Goal: Task Accomplishment & Management: Manage account settings

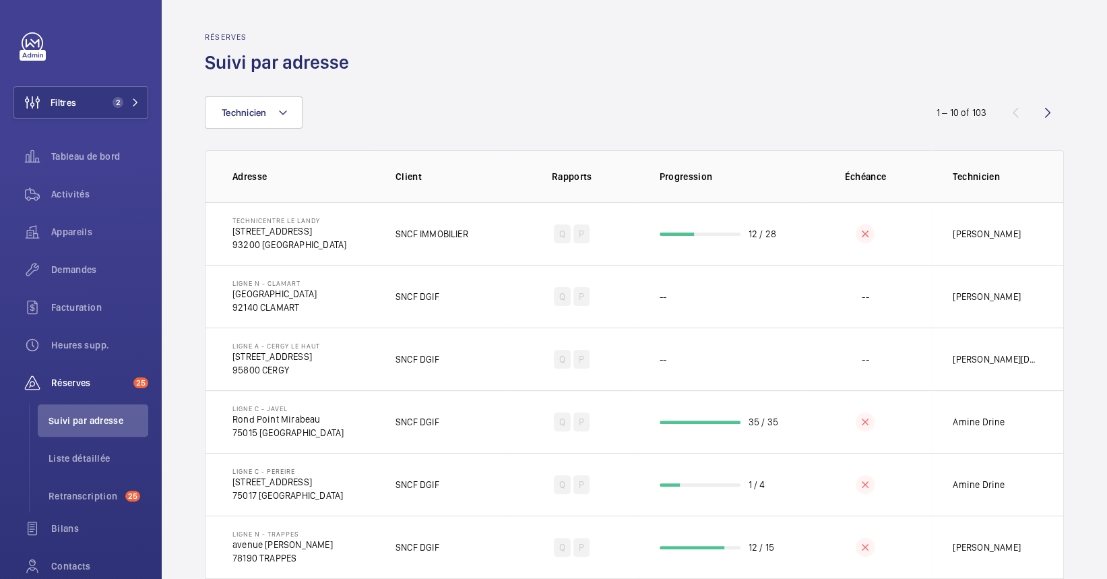
scroll to position [90, 0]
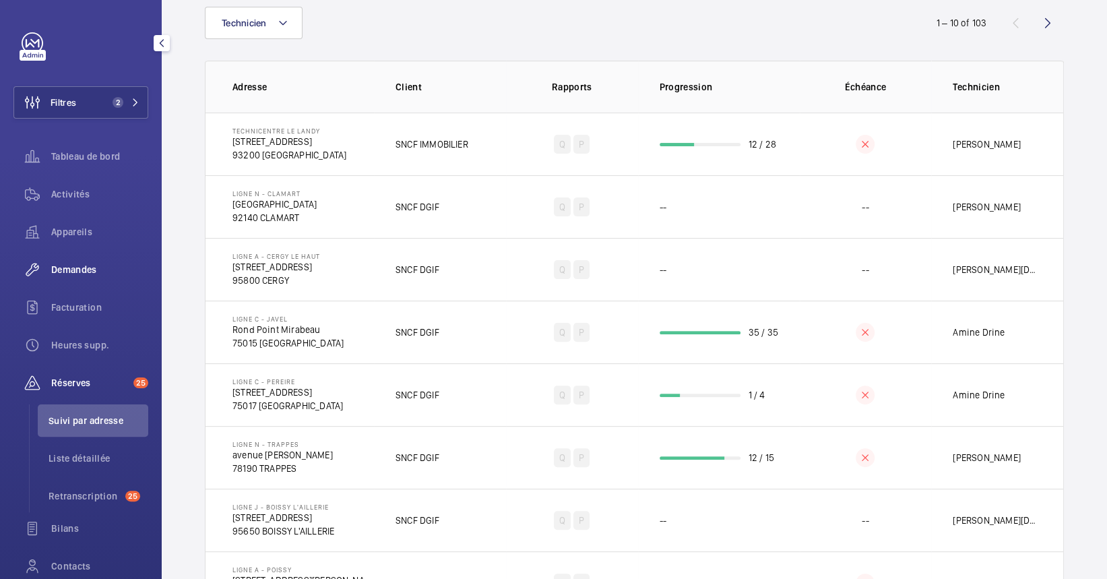
click at [94, 263] on span "Demandes" at bounding box center [99, 269] width 97 height 13
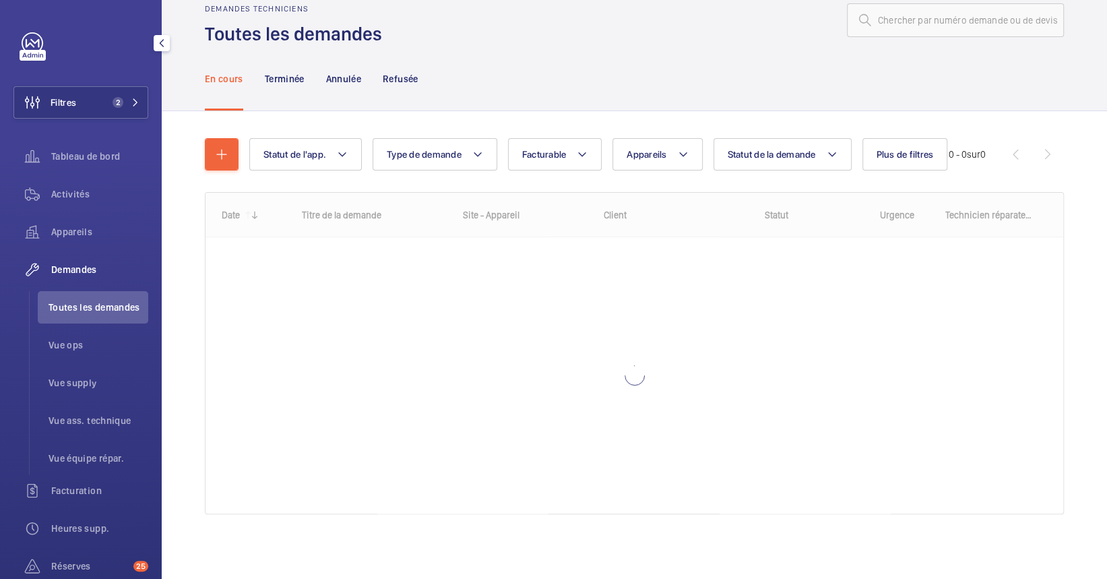
scroll to position [28, 0]
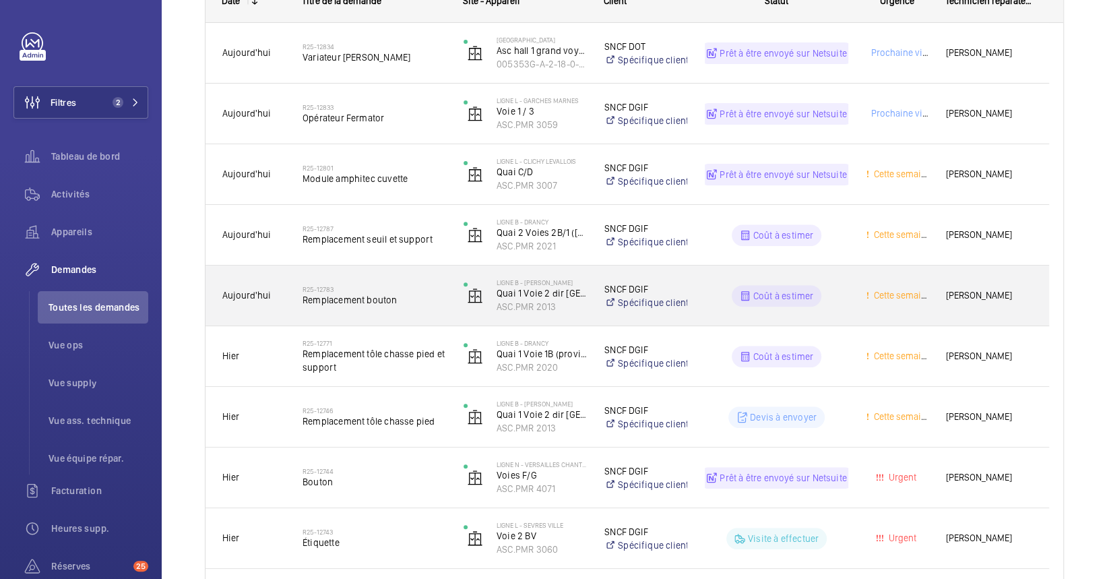
scroll to position [269, 0]
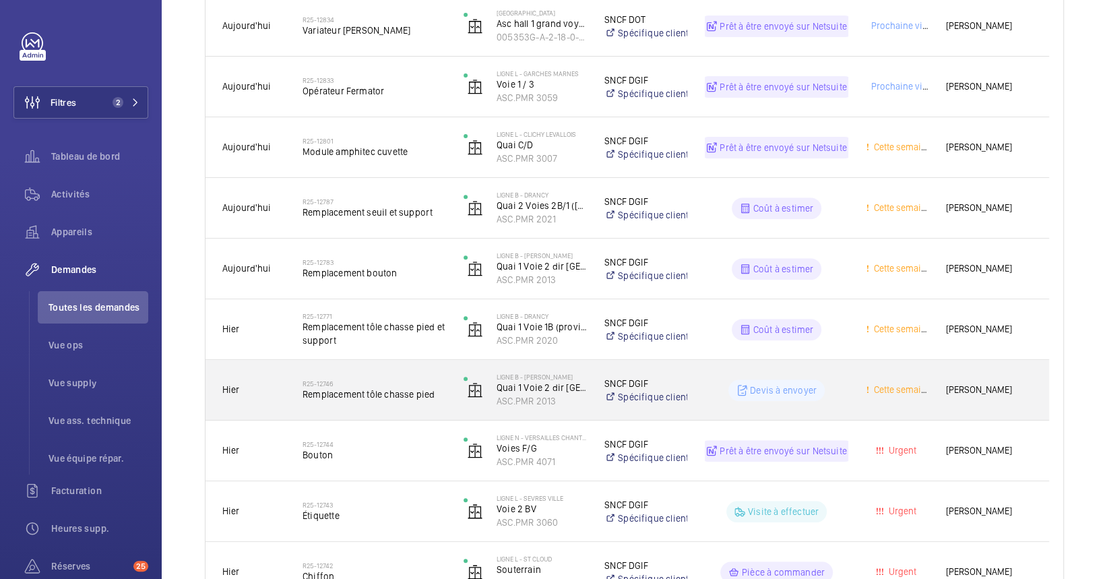
click at [375, 379] on h2 "R25-12746" at bounding box center [374, 383] width 144 height 8
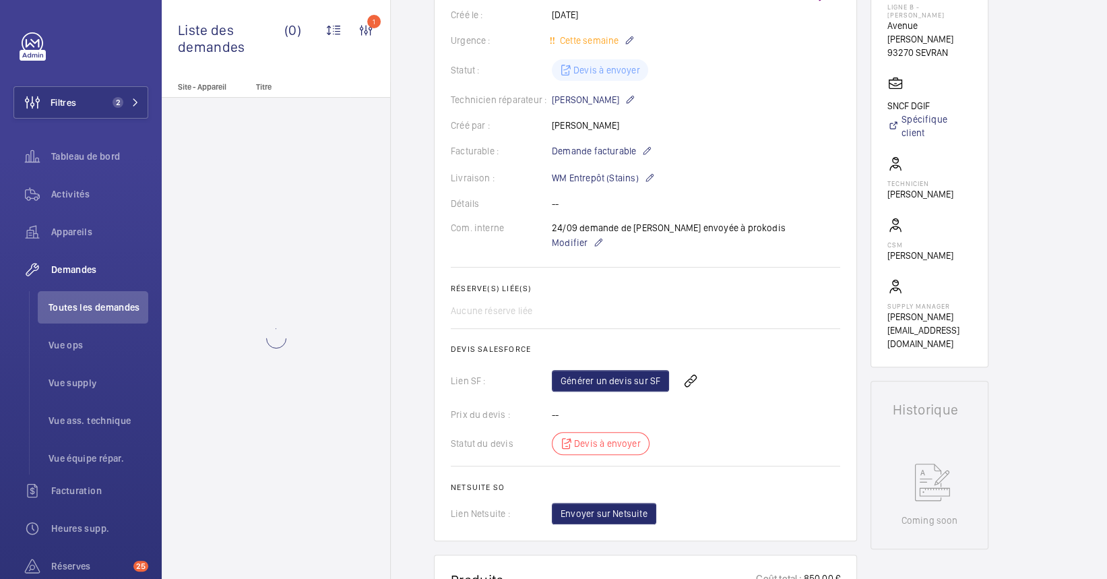
scroll to position [359, 0]
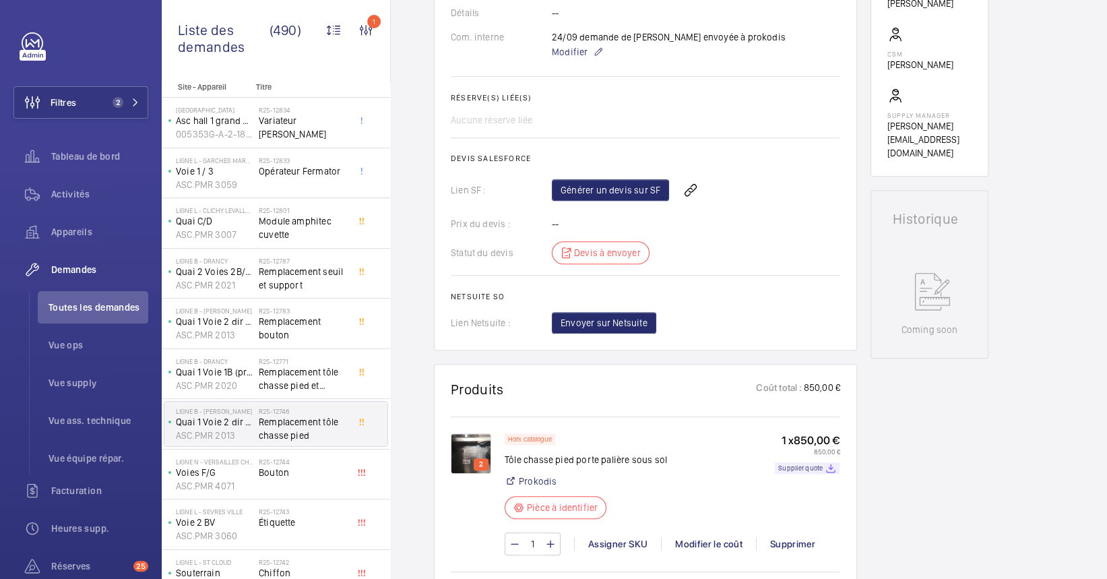
scroll to position [539, 0]
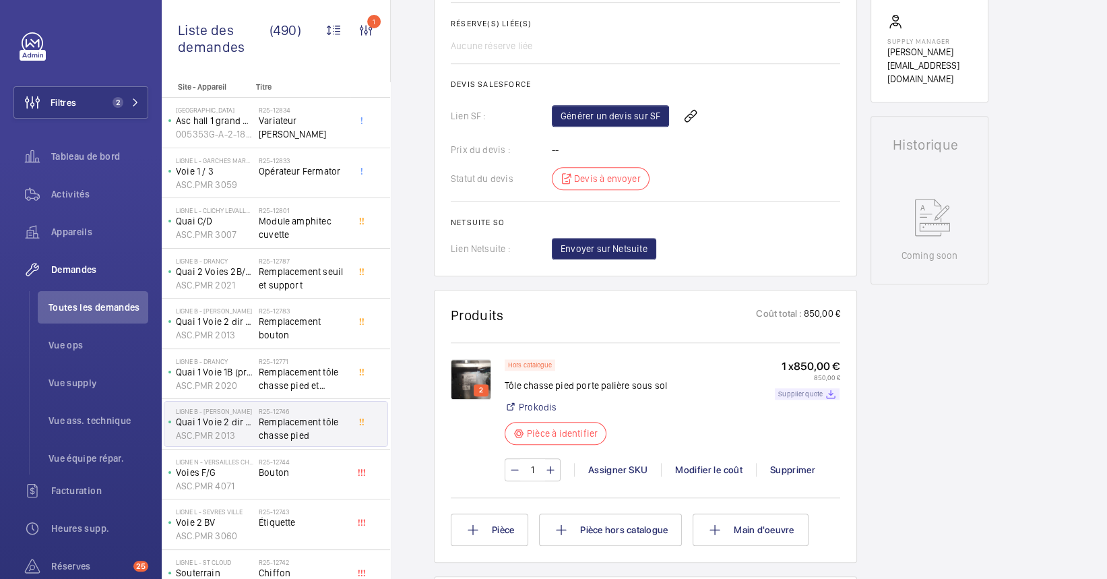
click at [809, 391] on p "Supplier quote" at bounding box center [800, 393] width 44 height 5
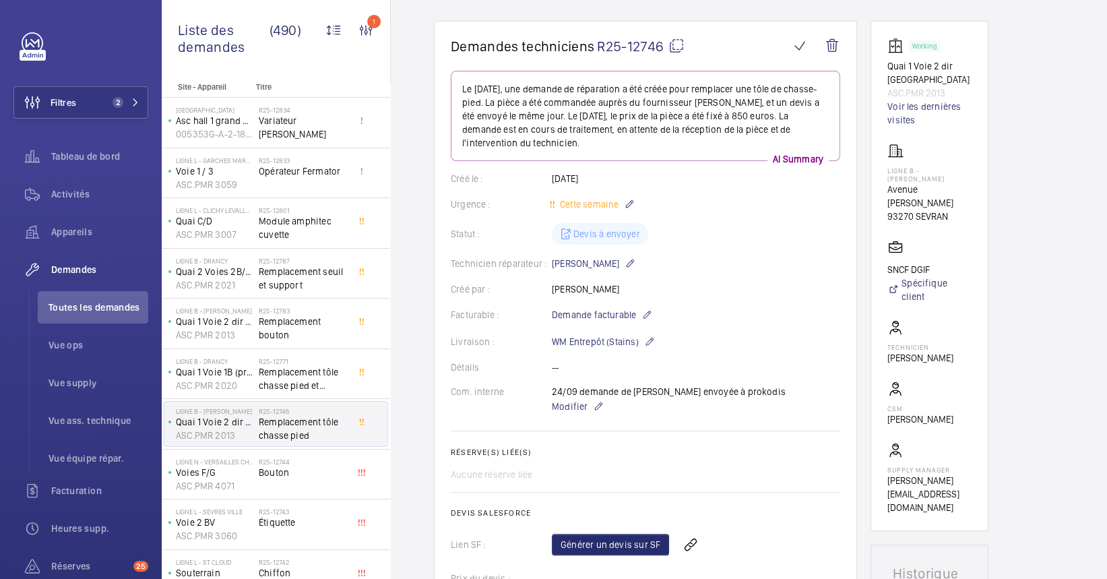
scroll to position [90, 0]
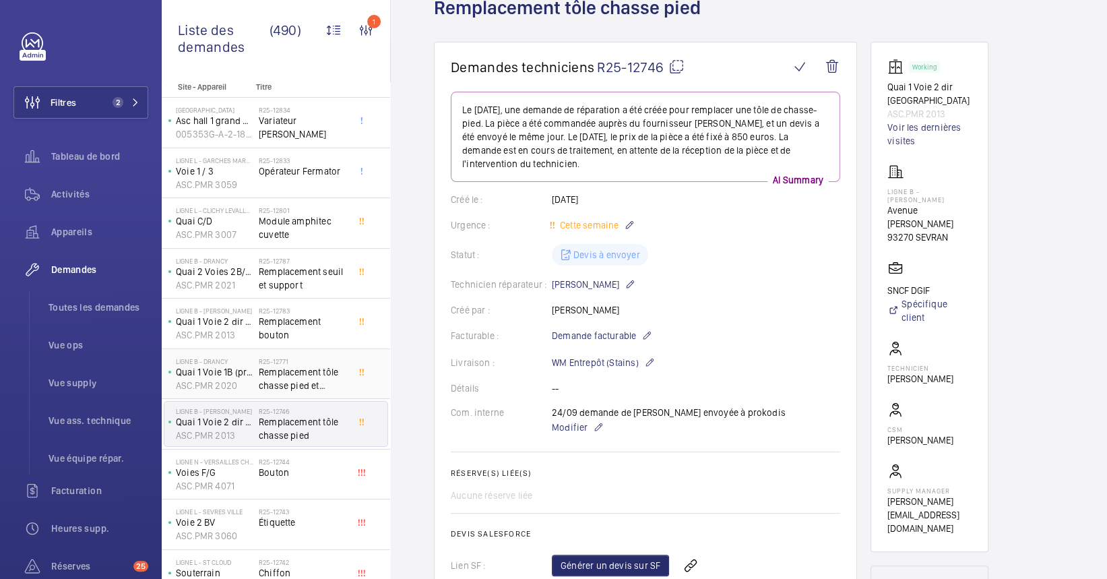
click at [301, 383] on span "Remplacement tôle chasse pied et support" at bounding box center [303, 378] width 89 height 27
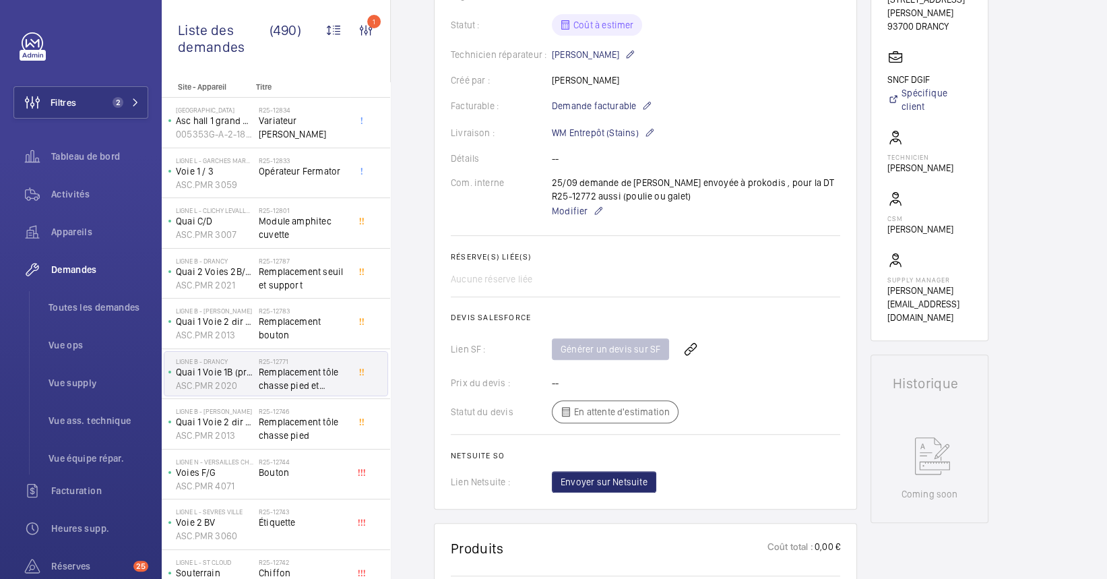
scroll to position [269, 0]
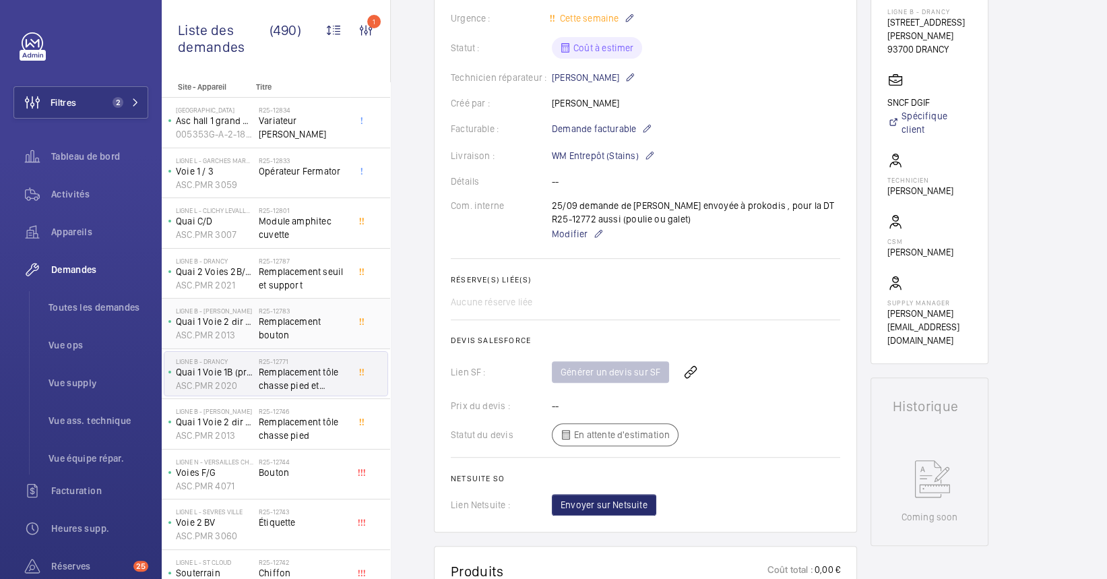
click at [294, 323] on span "Remplacement bouton" at bounding box center [303, 328] width 89 height 27
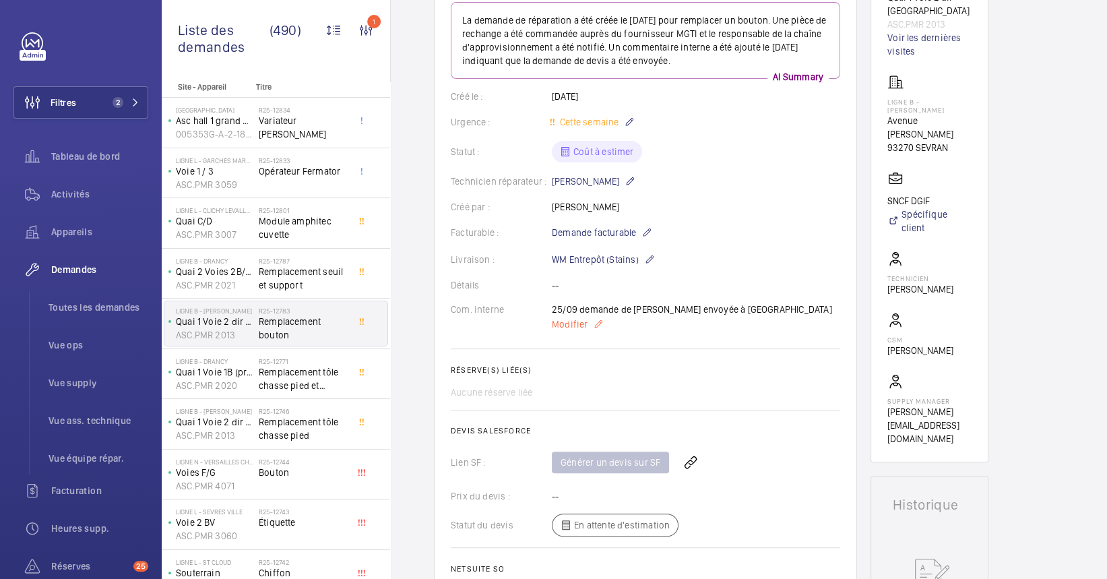
scroll to position [539, 0]
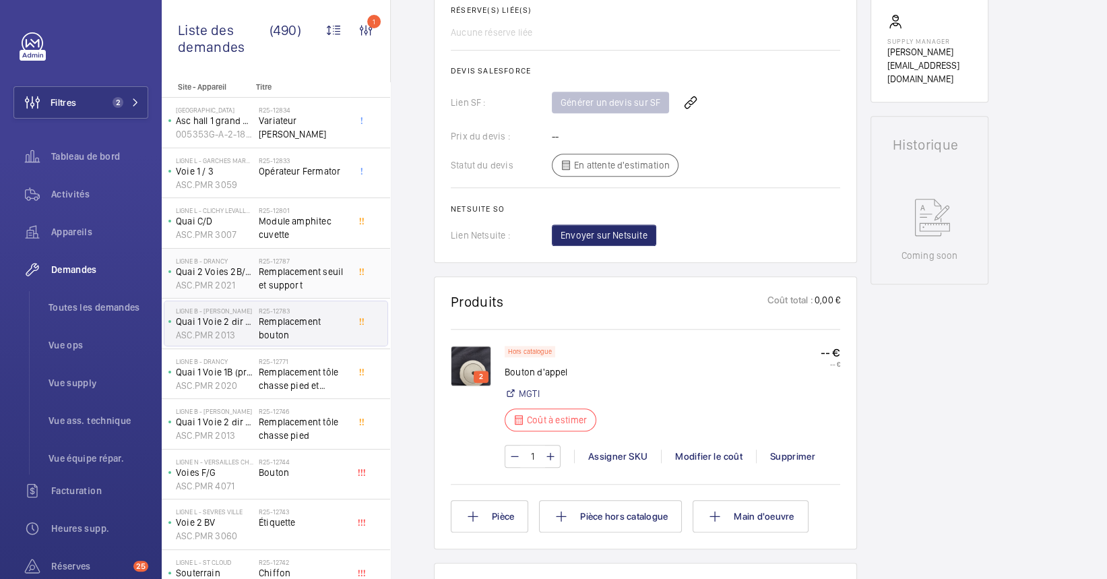
click at [278, 277] on span "Remplacement seuil et support" at bounding box center [303, 278] width 89 height 27
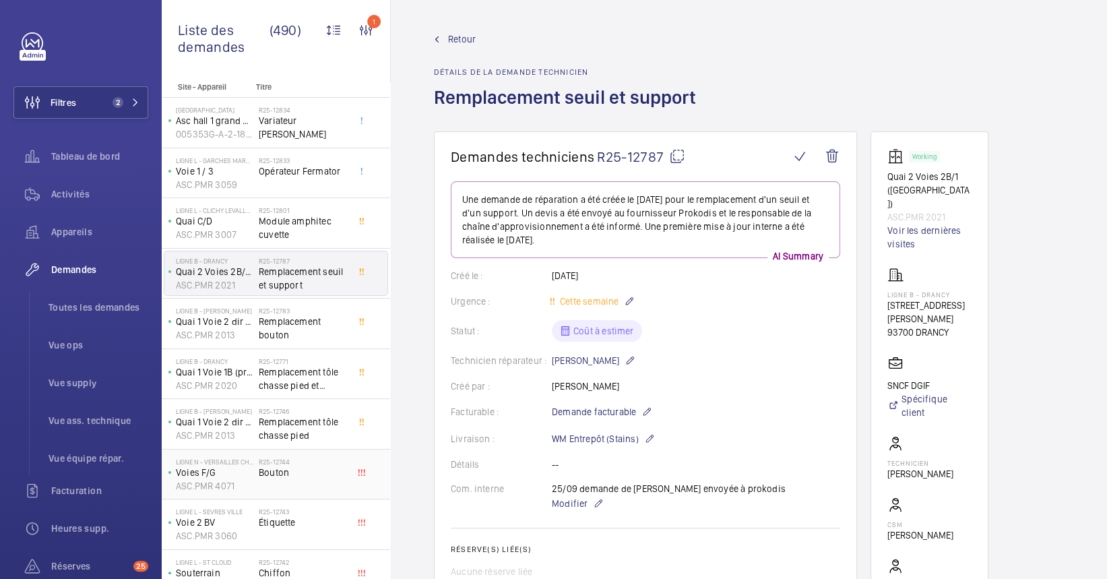
scroll to position [90, 0]
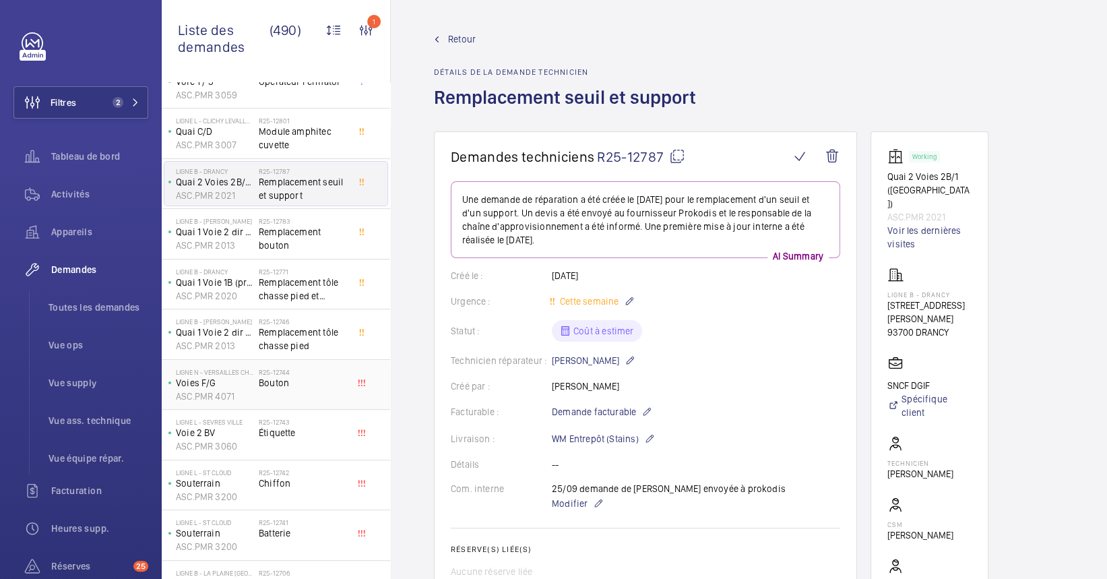
click at [305, 372] on h2 "R25-12744" at bounding box center [303, 372] width 89 height 8
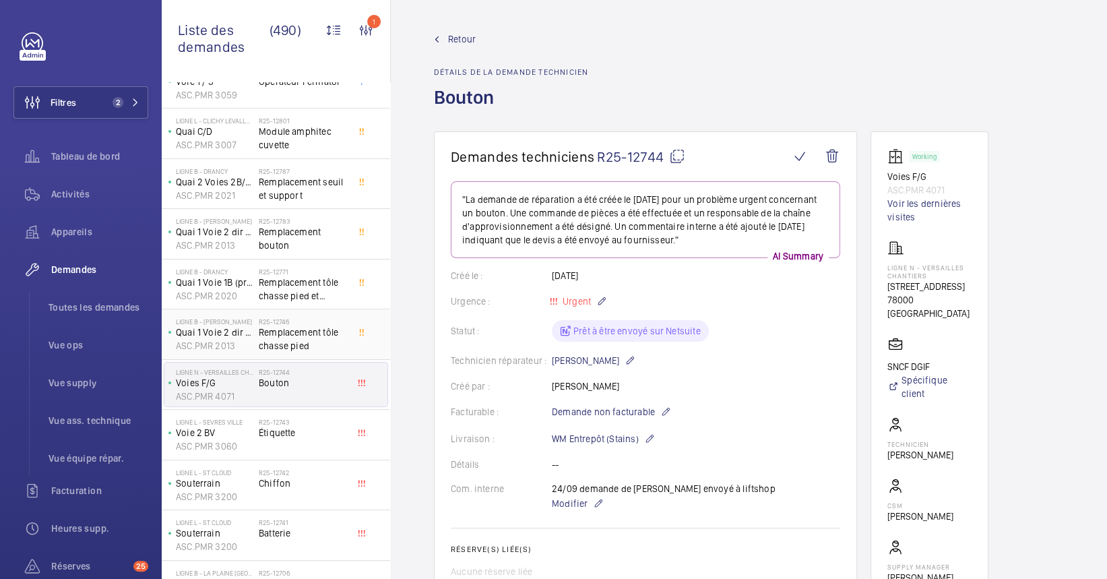
click at [337, 315] on div "R25-12746 Remplacement tôle chasse pied" at bounding box center [306, 334] width 94 height 44
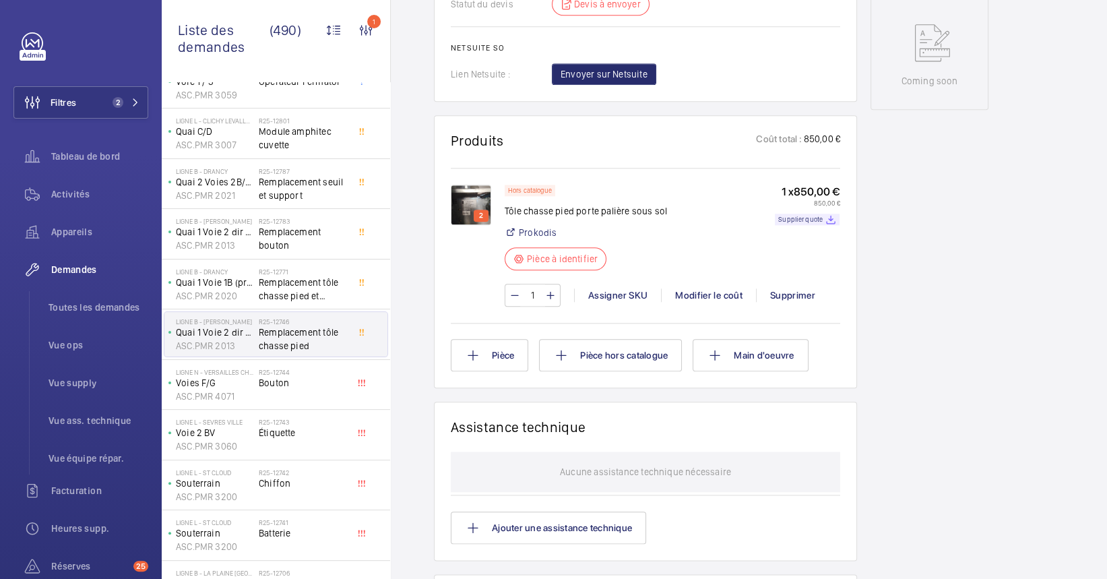
scroll to position [718, 0]
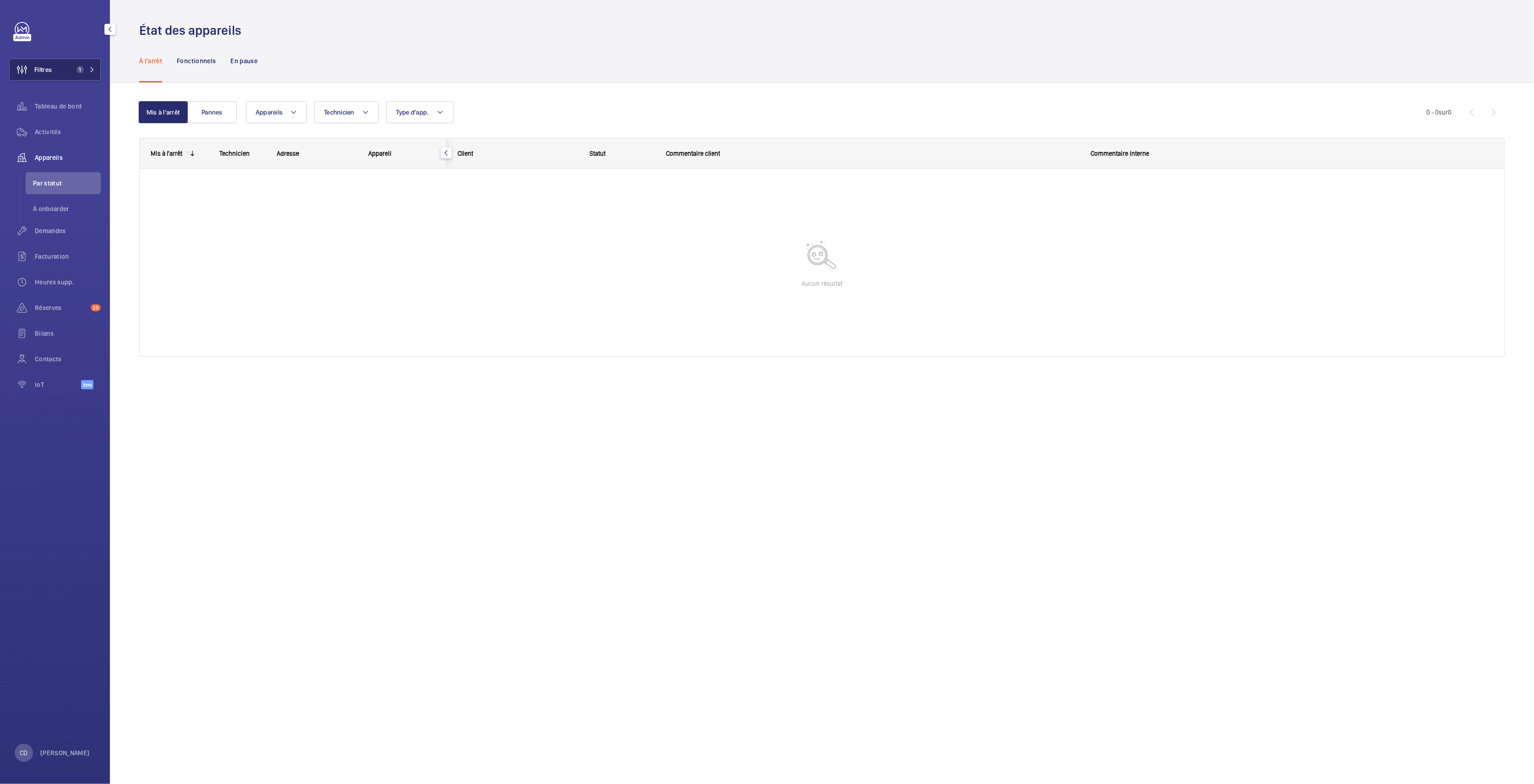
click at [93, 78] on button "Filtres 1" at bounding box center [54, 69] width 92 height 22
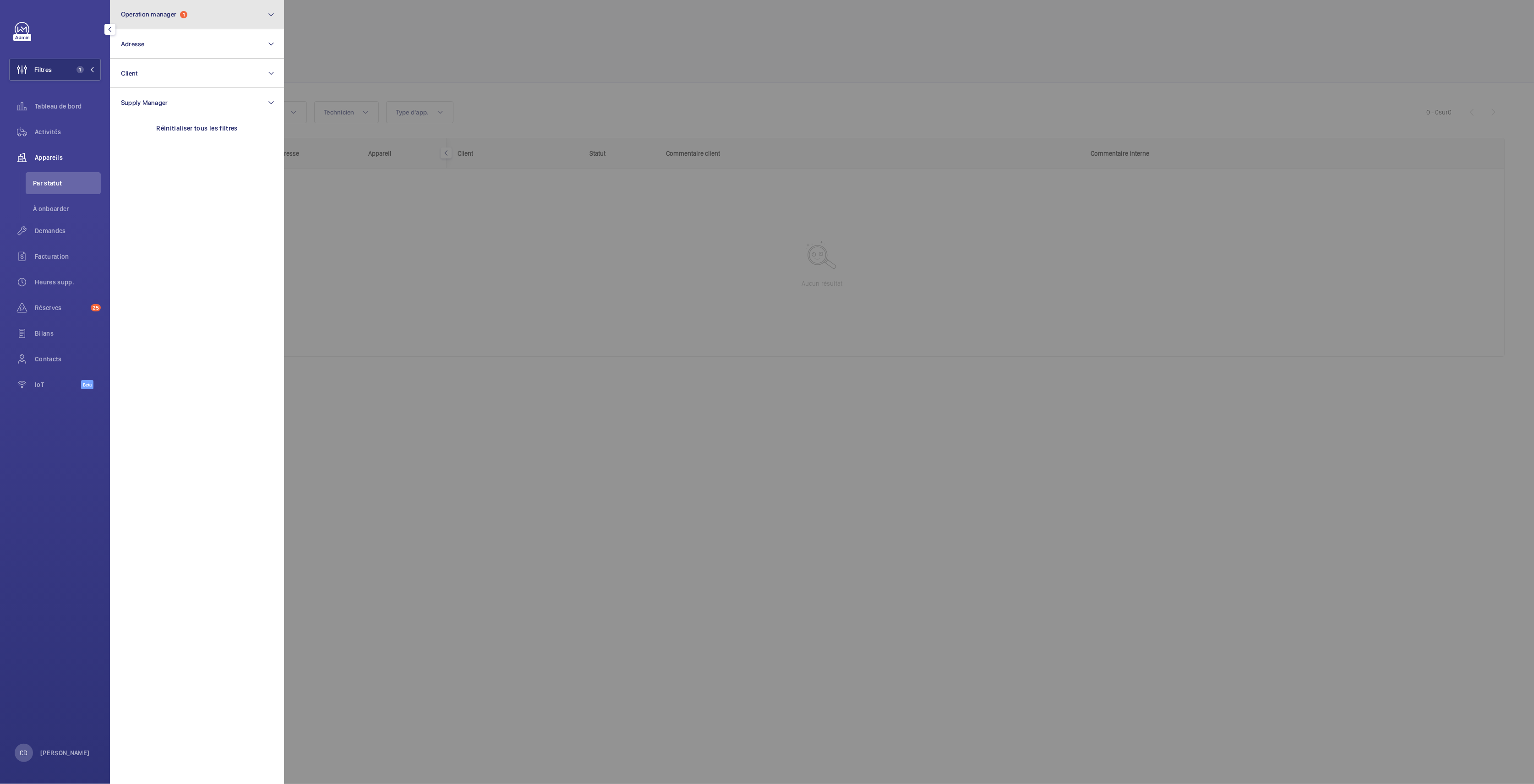
click at [190, 15] on button "Operation manager 1" at bounding box center [197, 14] width 174 height 29
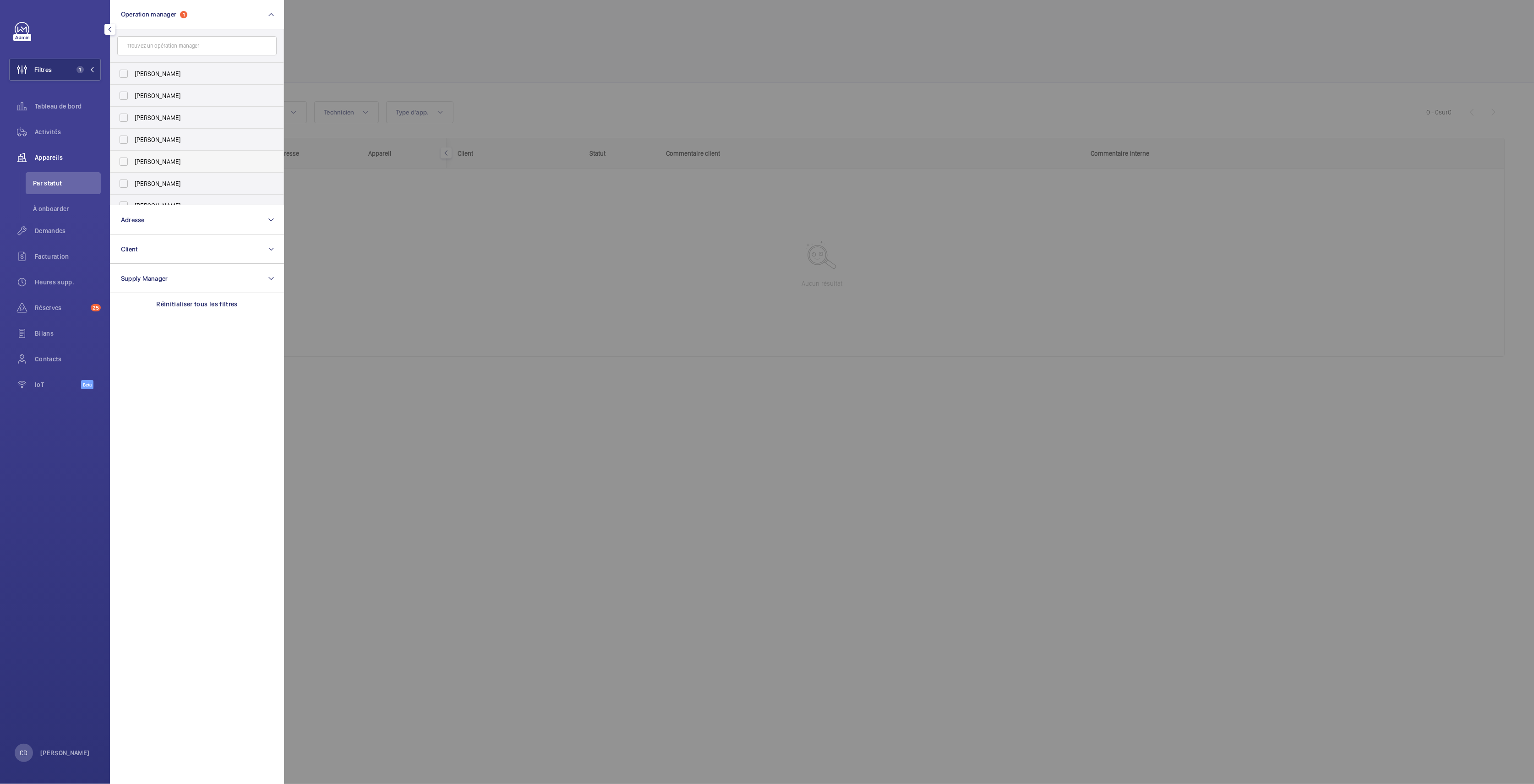
click at [200, 154] on label "[PERSON_NAME]" at bounding box center [190, 162] width 159 height 22
click at [133, 154] on input "[PERSON_NAME]" at bounding box center [123, 161] width 18 height 18
checkbox input "true"
click at [543, 379] on div at bounding box center [1051, 392] width 1534 height 784
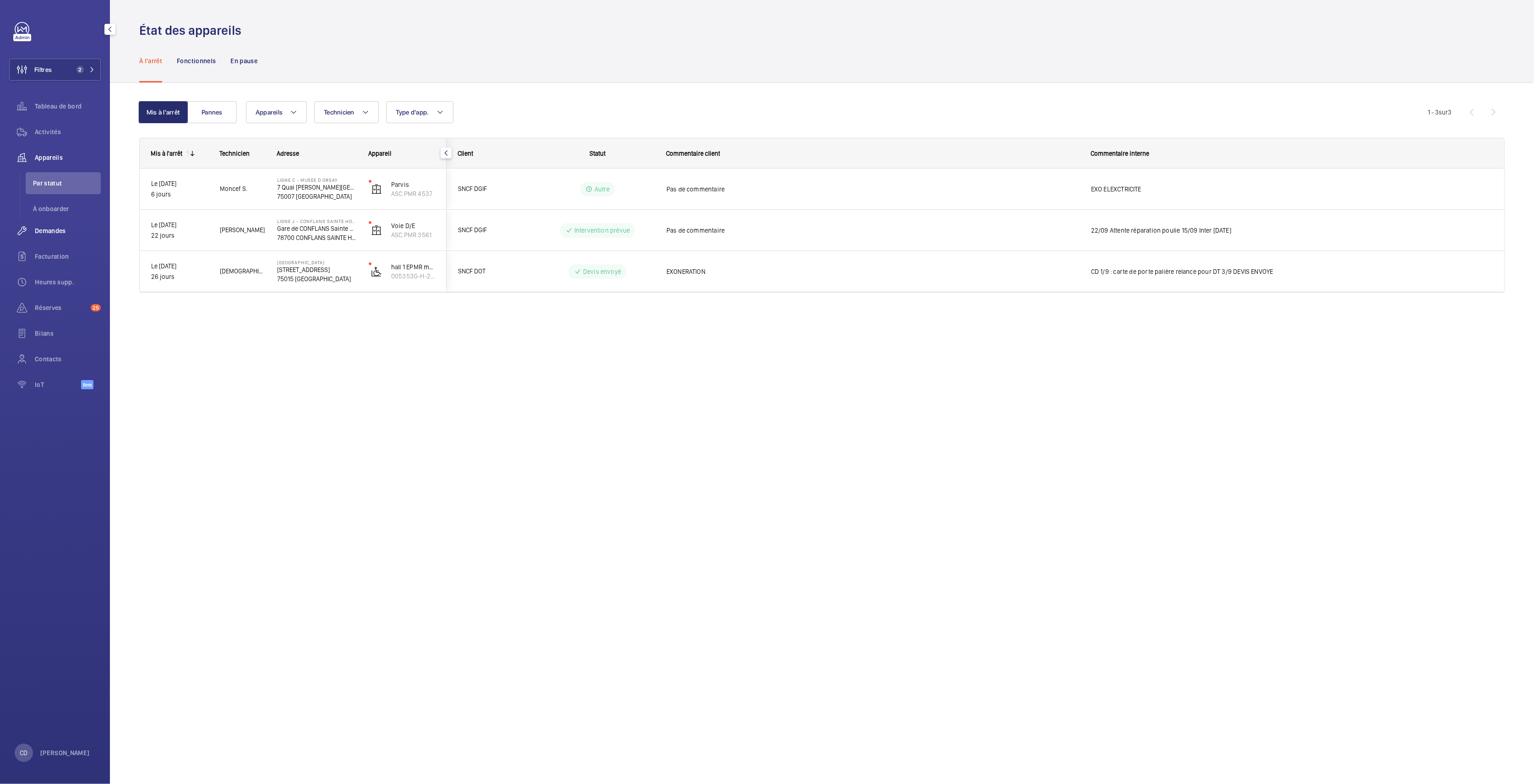
click at [52, 231] on span "Demandes" at bounding box center [67, 231] width 66 height 9
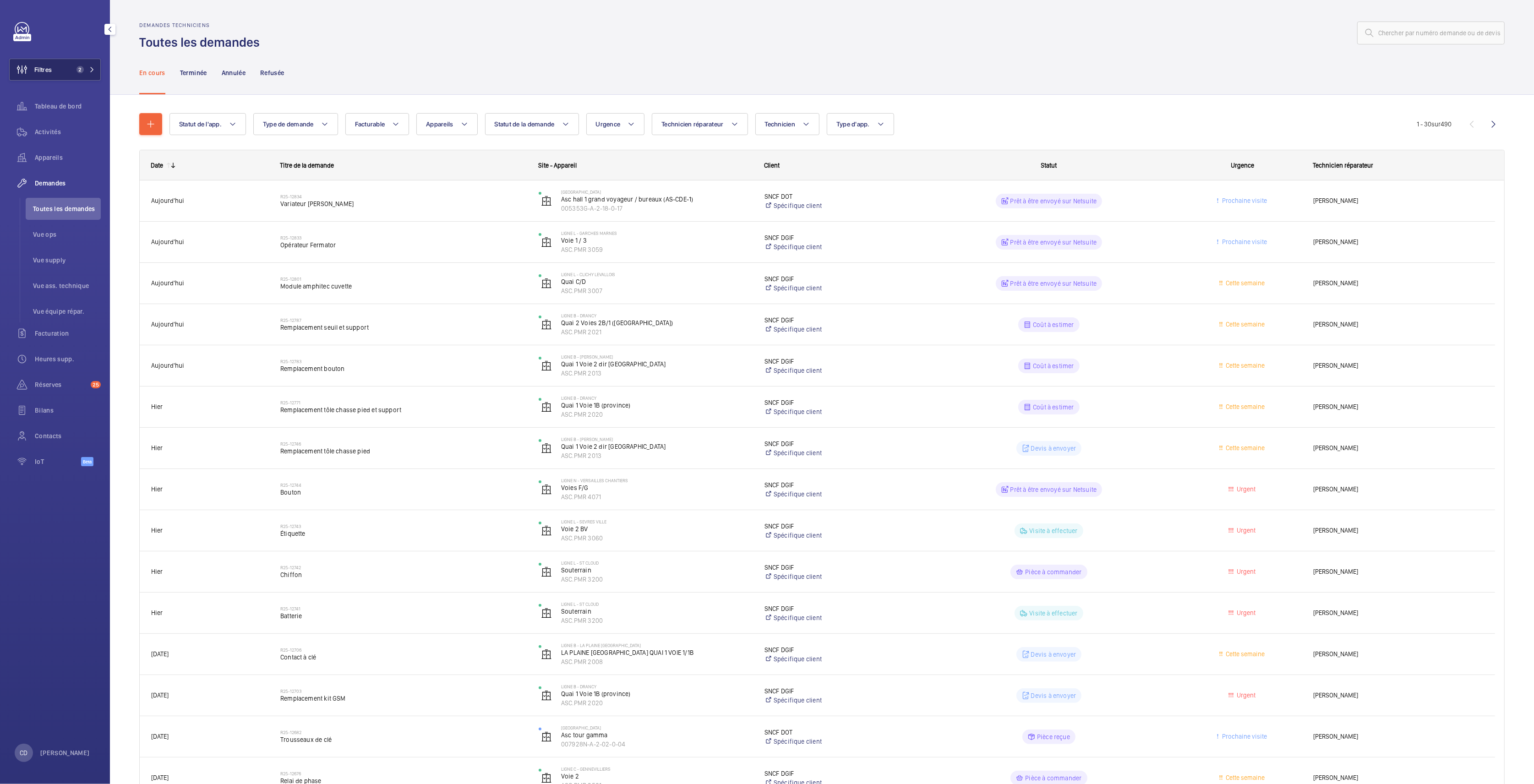
click at [63, 66] on button "Filtres 2" at bounding box center [54, 69] width 92 height 22
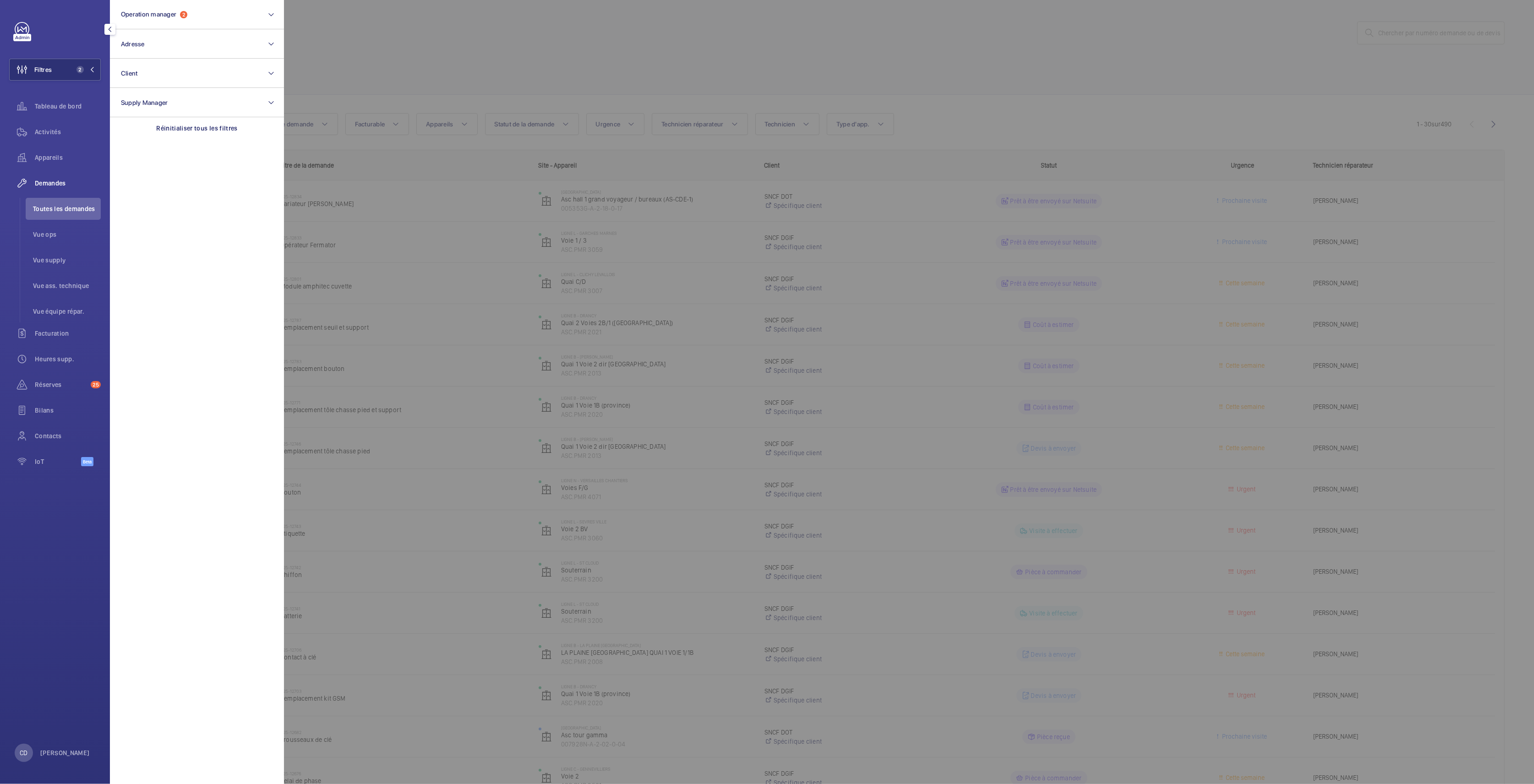
click at [466, 282] on div at bounding box center [1051, 392] width 1534 height 784
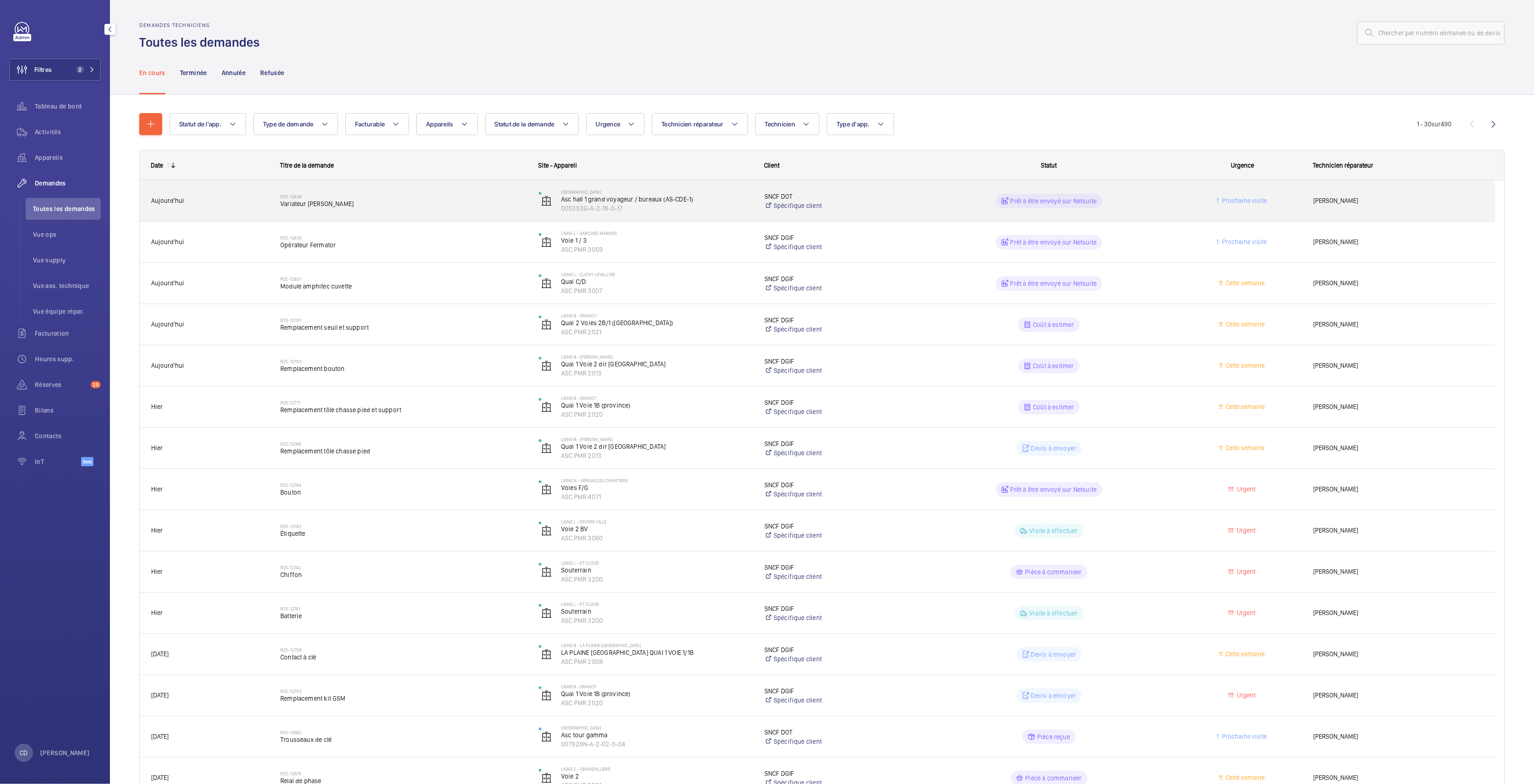
click at [389, 209] on div "R25-12834 [PERSON_NAME] [PERSON_NAME]" at bounding box center [403, 201] width 246 height 27
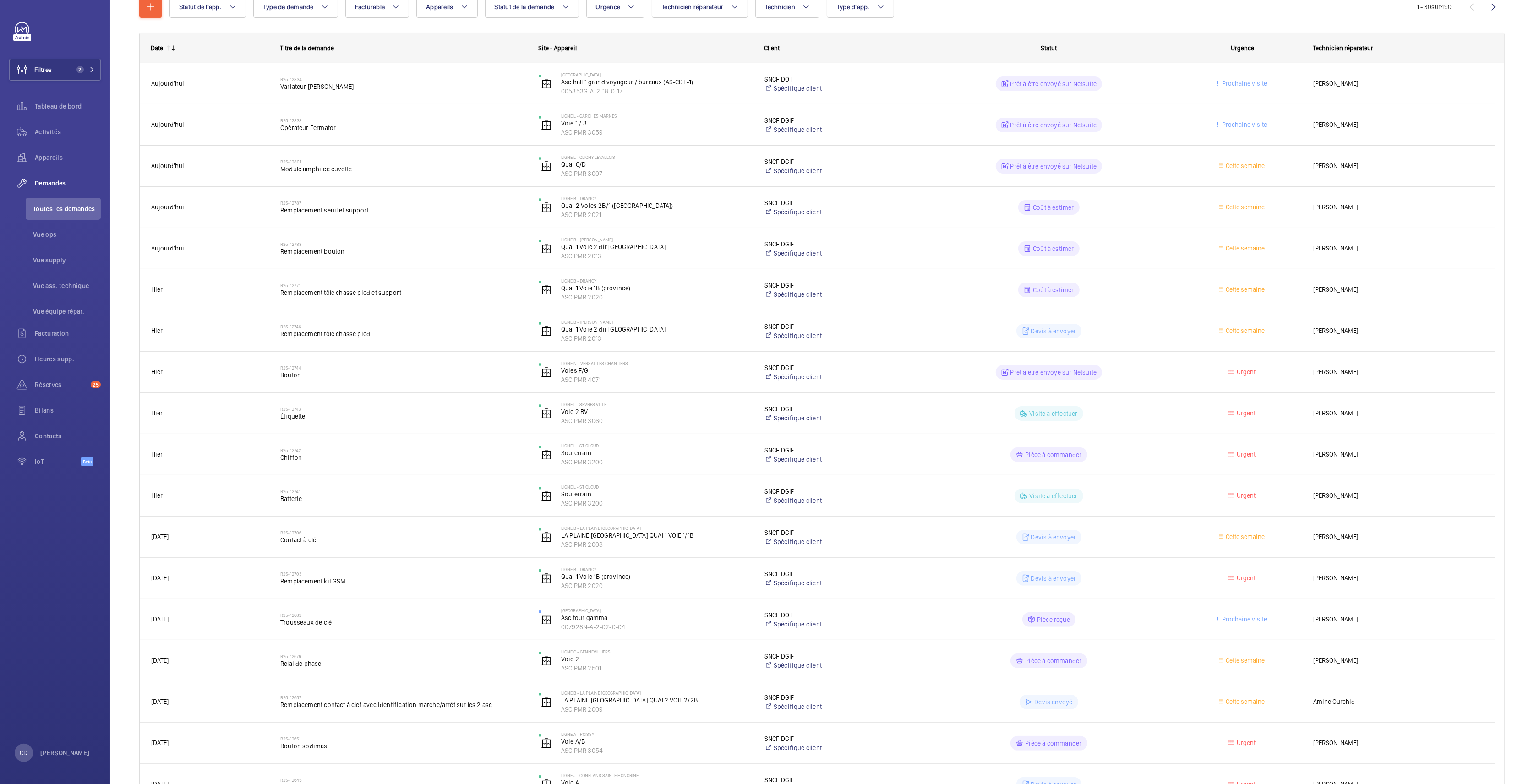
scroll to position [122, 0]
